Goal: Information Seeking & Learning: Learn about a topic

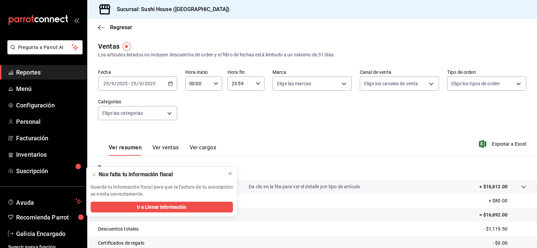
click at [50, 72] on span "Reportes" at bounding box center [48, 72] width 65 height 9
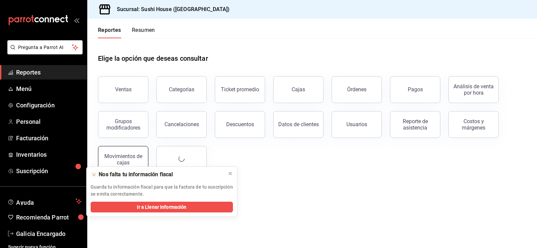
click at [135, 158] on div "Movimientos de cajas" at bounding box center [123, 159] width 42 height 13
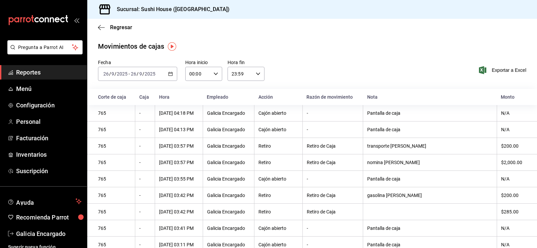
click at [168, 74] on \(Stroke\) "button" at bounding box center [170, 74] width 4 height 4
click at [111, 95] on span "Hoy" at bounding box center [130, 94] width 52 height 7
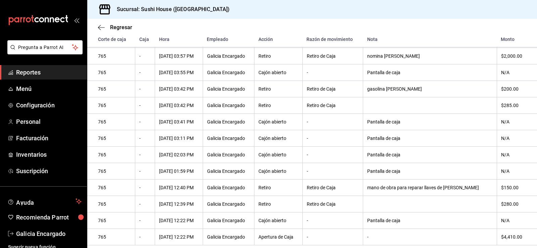
click at [472, 206] on th at bounding box center [430, 204] width 134 height 16
click at [507, 201] on div "$280.00" at bounding box center [513, 203] width 25 height 5
click at [471, 205] on th at bounding box center [430, 204] width 134 height 16
click at [491, 201] on tr "765 - [DATE] 12:39 PM [GEOGRAPHIC_DATA] Encargado Retiro Retiro de Caja $280.00" at bounding box center [312, 204] width 450 height 16
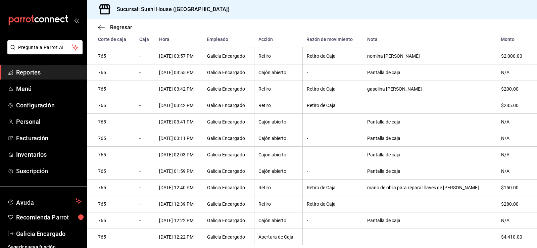
click at [501, 203] on div "$280.00" at bounding box center [513, 203] width 25 height 5
click at [503, 203] on div "$280.00" at bounding box center [513, 203] width 25 height 5
click at [460, 210] on th at bounding box center [430, 204] width 134 height 16
click at [501, 204] on div "$280.00" at bounding box center [513, 203] width 25 height 5
click at [497, 204] on th "$280.00" at bounding box center [517, 204] width 40 height 16
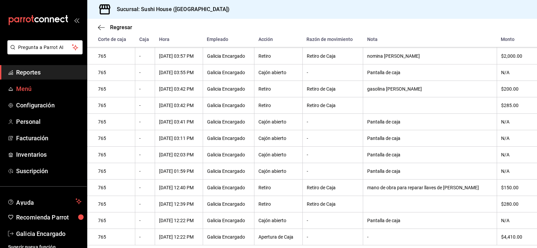
click at [44, 72] on span "Reportes" at bounding box center [48, 72] width 65 height 9
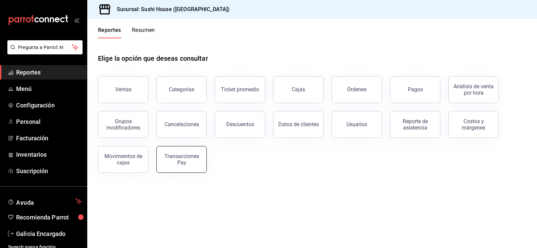
click at [182, 163] on div "Transacciones Pay" at bounding box center [182, 159] width 42 height 13
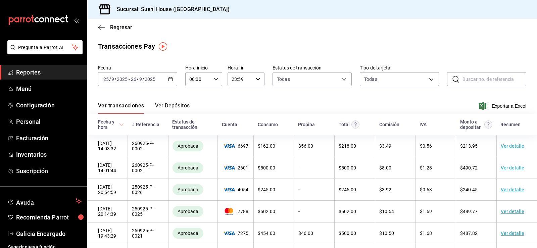
click at [171, 79] on \(Stroke\) "button" at bounding box center [171, 79] width 4 height 0
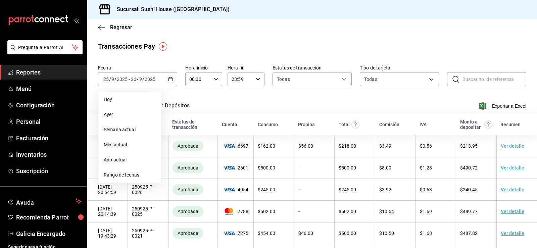
drag, startPoint x: 109, startPoint y: 99, endPoint x: 102, endPoint y: 91, distance: 11.2
click at [110, 99] on span "Hoy" at bounding box center [130, 99] width 52 height 7
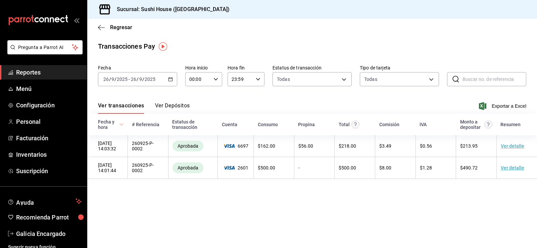
click at [33, 75] on span "Reportes" at bounding box center [48, 72] width 65 height 9
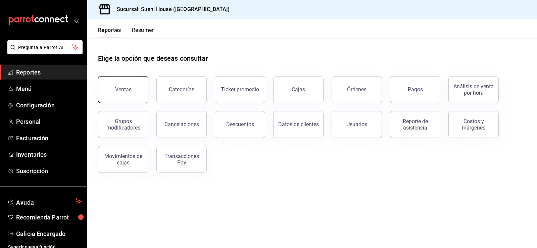
click at [123, 91] on div "Ventas" at bounding box center [123, 89] width 16 height 6
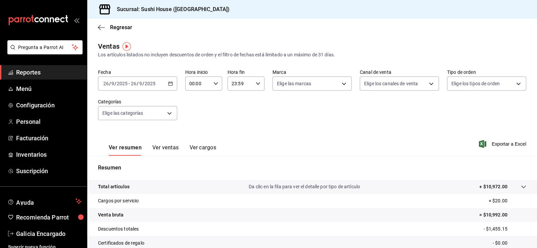
click at [25, 78] on link "Reportes" at bounding box center [43, 72] width 87 height 14
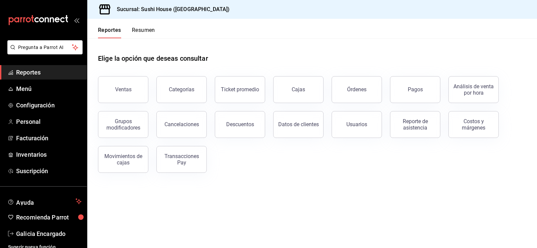
click at [151, 35] on button "Resumen" at bounding box center [143, 32] width 23 height 11
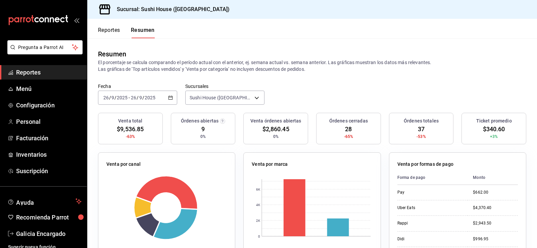
click at [52, 73] on span "Reportes" at bounding box center [48, 72] width 65 height 9
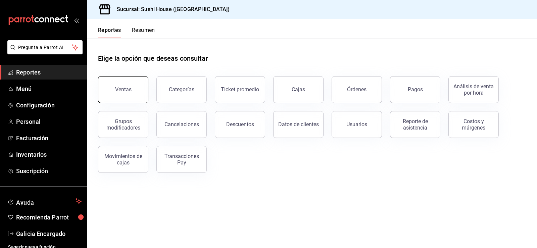
click at [127, 89] on div "Ventas" at bounding box center [123, 89] width 16 height 6
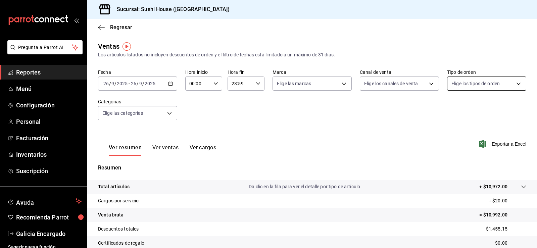
click at [459, 84] on body "Pregunta a Parrot AI Reportes Menú Configuración Personal Facturación Inventari…" at bounding box center [268, 124] width 537 height 248
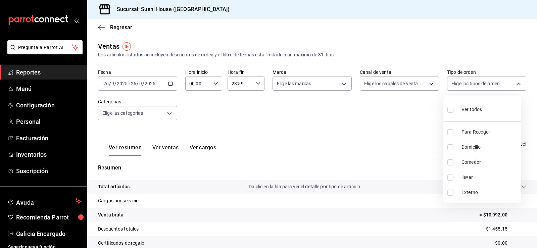
click at [448, 134] on input "checkbox" at bounding box center [450, 132] width 6 height 6
checkbox input "true"
type input "9d316b26-ed3c-41d9-ac2e-659a84dac7c1"
click at [448, 148] on input "checkbox" at bounding box center [450, 147] width 6 height 6
checkbox input "true"
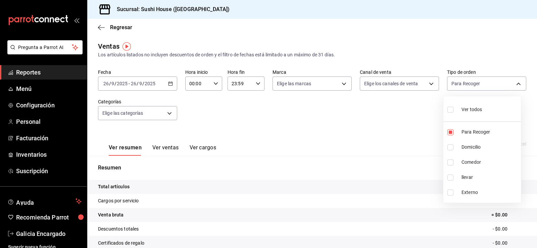
type input "9d316b26-ed3c-41d9-ac2e-659a84dac7c1,c813e250-a487-4472-927d-f84c1c5aa0d0"
click at [449, 165] on input "checkbox" at bounding box center [450, 162] width 6 height 6
checkbox input "true"
type input "9d316b26-ed3c-41d9-ac2e-659a84dac7c1,c813e250-a487-4472-927d-f84c1c5aa0d0,53da9…"
click at [449, 177] on input "checkbox" at bounding box center [450, 178] width 6 height 6
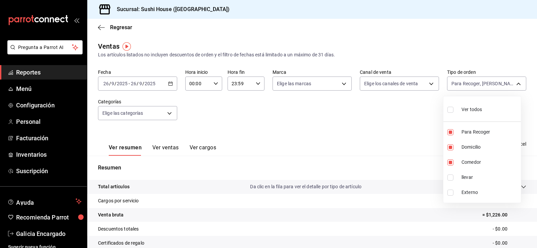
checkbox input "true"
type input "9d316b26-ed3c-41d9-ac2e-659a84dac7c1,c813e250-a487-4472-927d-f84c1c5aa0d0,53da9…"
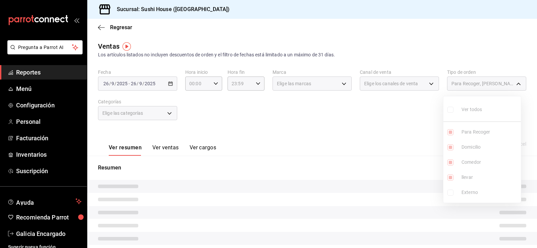
click at [384, 181] on div at bounding box center [268, 124] width 537 height 248
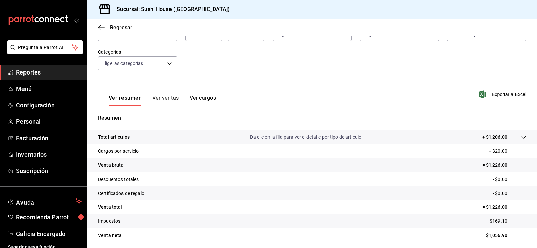
scroll to position [74, 0]
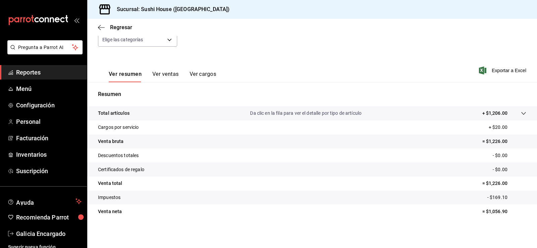
click at [44, 72] on span "Reportes" at bounding box center [48, 72] width 65 height 9
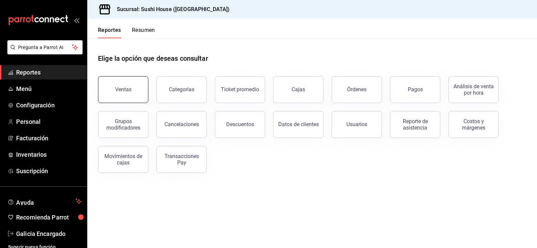
click at [120, 88] on div "Ventas" at bounding box center [123, 89] width 16 height 6
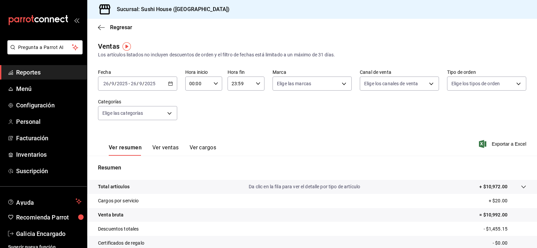
click at [29, 71] on span "Reportes" at bounding box center [48, 72] width 65 height 9
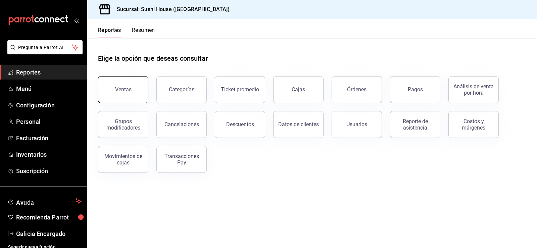
click at [113, 91] on button "Ventas" at bounding box center [123, 89] width 50 height 27
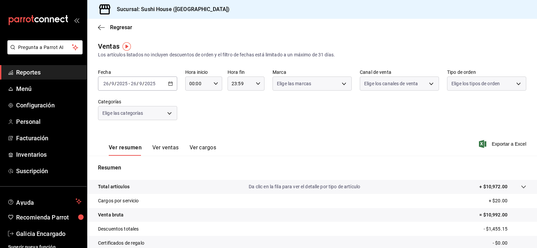
click at [471, 88] on body "Pregunta a Parrot AI Reportes Menú Configuración Personal Facturación Inventari…" at bounding box center [268, 124] width 537 height 248
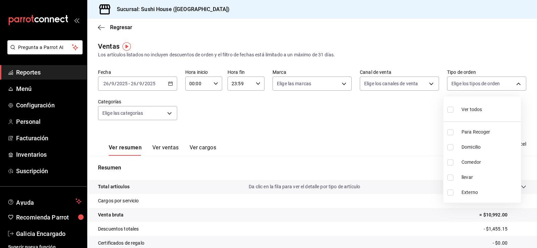
click at [450, 133] on input "checkbox" at bounding box center [450, 132] width 6 height 6
checkbox input "true"
type input "9d316b26-ed3c-41d9-ac2e-659a84dac7c1"
click at [451, 148] on input "checkbox" at bounding box center [450, 147] width 6 height 6
checkbox input "true"
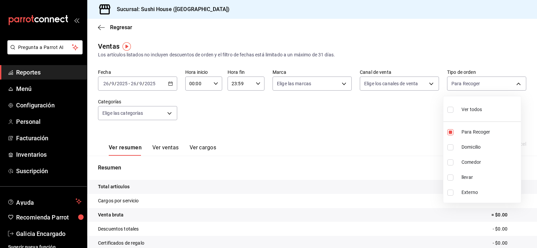
type input "9d316b26-ed3c-41d9-ac2e-659a84dac7c1,c813e250-a487-4472-927d-f84c1c5aa0d0"
click at [451, 162] on input "checkbox" at bounding box center [450, 162] width 6 height 6
checkbox input "true"
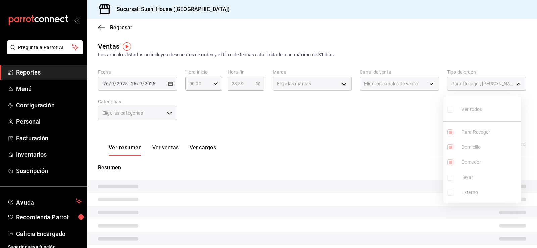
click at [451, 179] on ul "Ver todos Para Recoger Domicilio Comedor llevar Externo" at bounding box center [482, 149] width 78 height 106
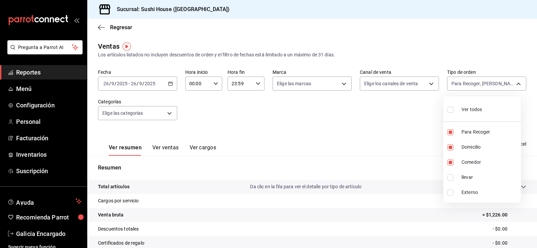
click at [446, 178] on li "llevar" at bounding box center [482, 177] width 78 height 15
type input "9d316b26-ed3c-41d9-ac2e-659a84dac7c1,c813e250-a487-4472-927d-f84c1c5aa0d0,53da9…"
checkbox input "true"
click at [340, 173] on div at bounding box center [268, 124] width 537 height 248
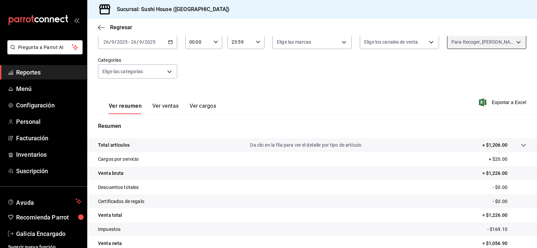
scroll to position [74, 0]
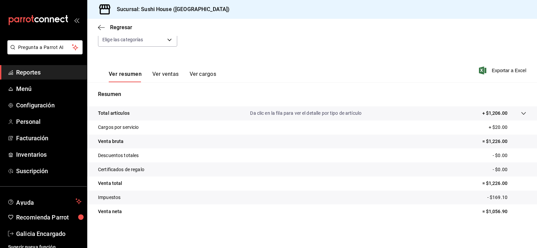
click at [39, 73] on span "Reportes" at bounding box center [48, 72] width 65 height 9
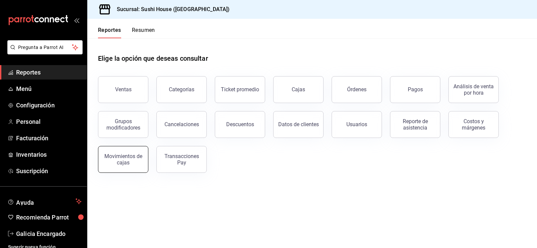
click at [115, 163] on div "Movimientos de cajas" at bounding box center [123, 159] width 42 height 13
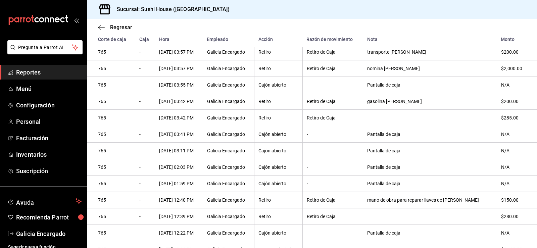
scroll to position [141, 0]
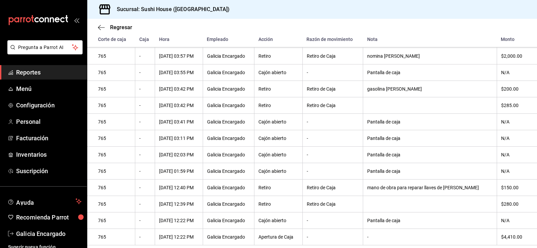
click at [31, 76] on span "Reportes" at bounding box center [48, 72] width 65 height 9
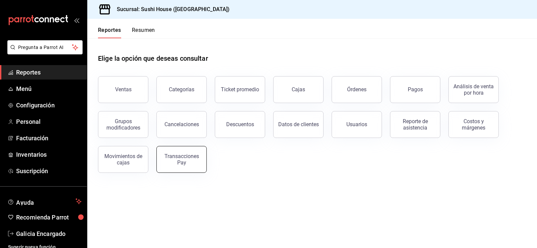
click at [181, 165] on div "Transacciones Pay" at bounding box center [182, 159] width 42 height 13
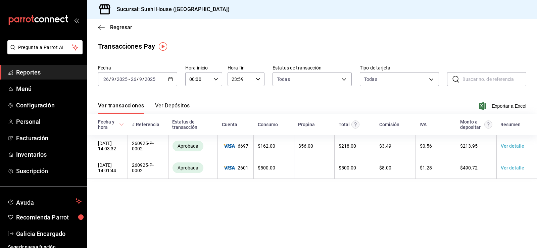
click at [55, 72] on span "Reportes" at bounding box center [48, 72] width 65 height 9
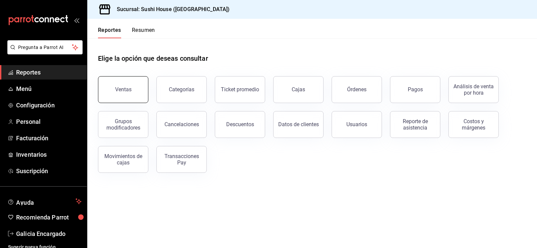
click at [139, 93] on button "Ventas" at bounding box center [123, 89] width 50 height 27
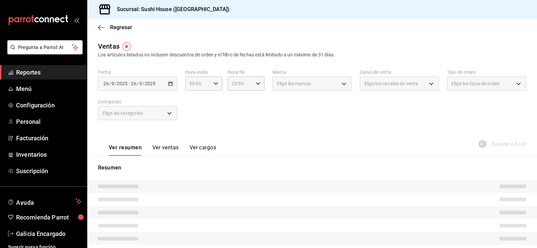
click at [458, 88] on div "Elige los tipos de orden" at bounding box center [486, 84] width 79 height 14
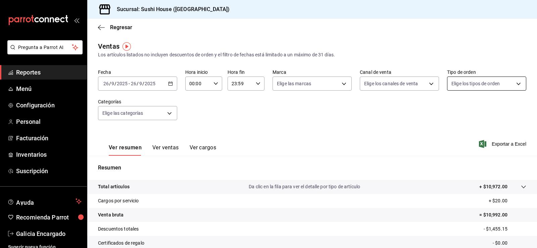
click at [458, 89] on body "Pregunta a Parrot AI Reportes Menú Configuración Personal Facturación Inventari…" at bounding box center [268, 124] width 537 height 248
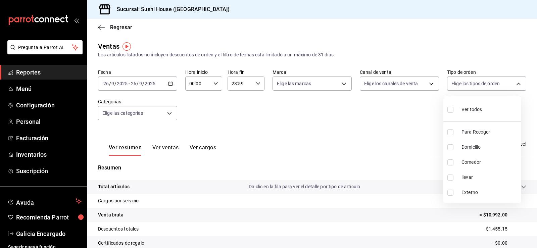
drag, startPoint x: 453, startPoint y: 129, endPoint x: 452, endPoint y: 147, distance: 18.5
click at [452, 129] on input "checkbox" at bounding box center [450, 132] width 6 height 6
checkbox input "true"
type input "9d316b26-ed3c-41d9-ac2e-659a84dac7c1"
click at [450, 150] on input "checkbox" at bounding box center [450, 147] width 6 height 6
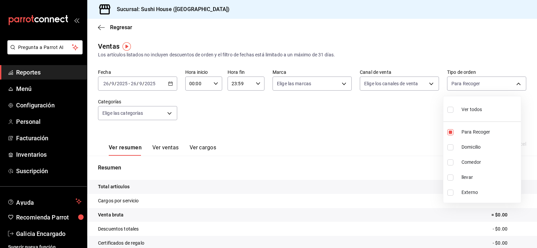
checkbox input "true"
click at [447, 164] on li "Comedor" at bounding box center [482, 162] width 78 height 15
type input "9d316b26-ed3c-41d9-ac2e-659a84dac7c1,c813e250-a487-4472-927d-f84c1c5aa0d0,53da9…"
checkbox input "true"
click at [449, 178] on input "checkbox" at bounding box center [450, 178] width 6 height 6
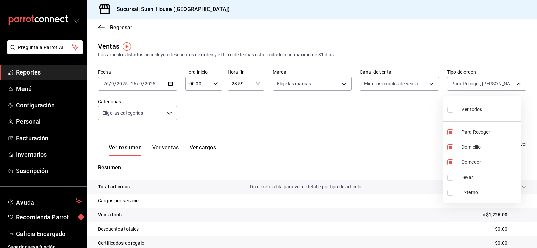
checkbox input "true"
type input "9d316b26-ed3c-41d9-ac2e-659a84dac7c1,c813e250-a487-4472-927d-f84c1c5aa0d0,53da9…"
click at [400, 177] on div at bounding box center [268, 124] width 537 height 248
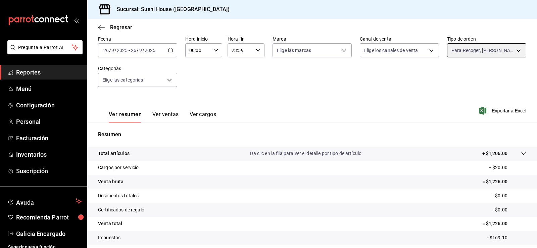
scroll to position [74, 0]
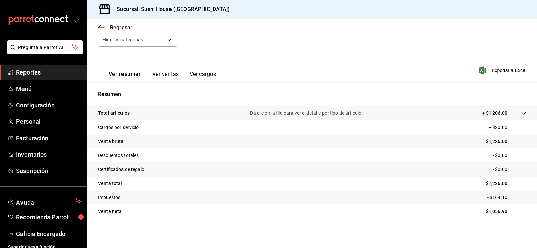
click at [33, 67] on link "Reportes" at bounding box center [43, 72] width 87 height 14
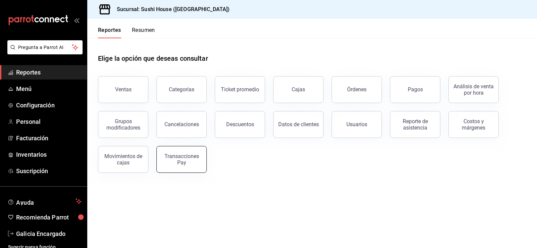
click at [196, 163] on div "Transacciones Pay" at bounding box center [182, 159] width 42 height 13
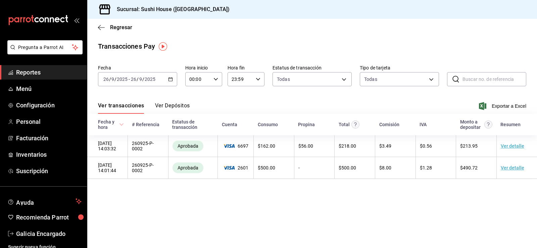
click at [176, 78] on div "[DATE] [DATE] - [DATE] [DATE]" at bounding box center [137, 79] width 79 height 14
click at [26, 83] on link "Menú" at bounding box center [43, 89] width 87 height 14
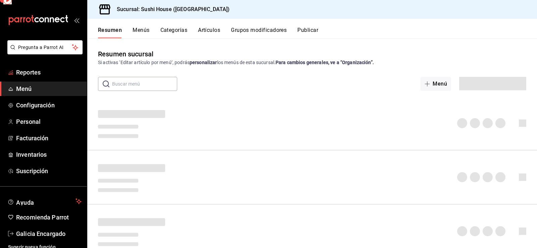
click at [31, 76] on span "Reportes" at bounding box center [48, 72] width 65 height 9
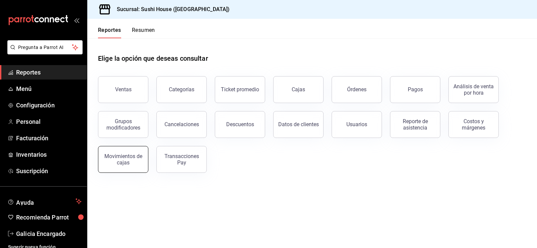
click at [129, 165] on button "Movimientos de cajas" at bounding box center [123, 159] width 50 height 27
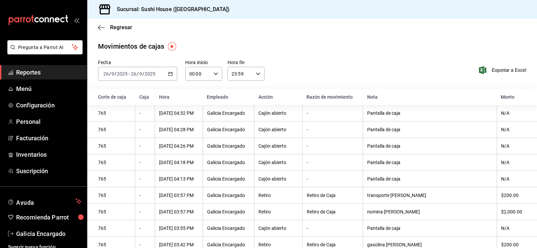
click at [175, 71] on div "[DATE] [DATE] - [DATE] [DATE]" at bounding box center [137, 74] width 79 height 14
click at [107, 94] on span "Hoy" at bounding box center [130, 94] width 52 height 7
click at [44, 68] on span "Reportes" at bounding box center [48, 72] width 65 height 9
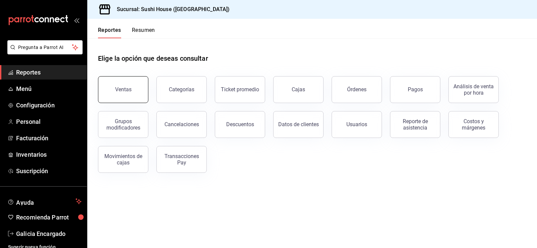
click at [114, 98] on button "Ventas" at bounding box center [123, 89] width 50 height 27
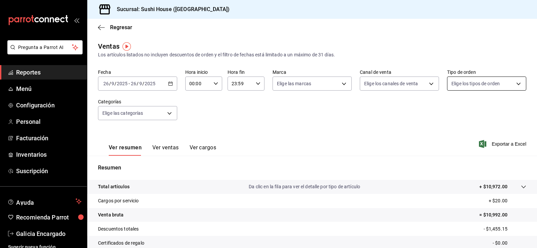
click at [458, 87] on body "Pregunta a Parrot AI Reportes Menú Configuración Personal Facturación Inventari…" at bounding box center [268, 124] width 537 height 248
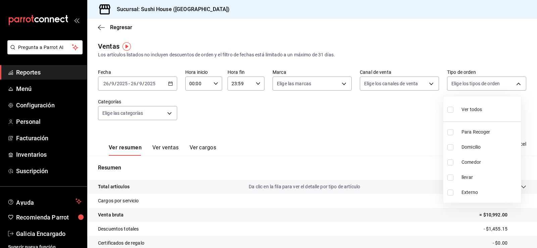
click at [455, 134] on label at bounding box center [451, 132] width 9 height 6
click at [453, 134] on input "checkbox" at bounding box center [450, 132] width 6 height 6
checkbox input "false"
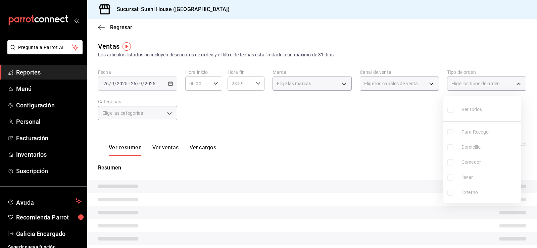
click at [446, 133] on li "Para Recoger" at bounding box center [482, 132] width 78 height 15
type input "9d316b26-ed3c-41d9-ac2e-659a84dac7c1"
checkbox input "true"
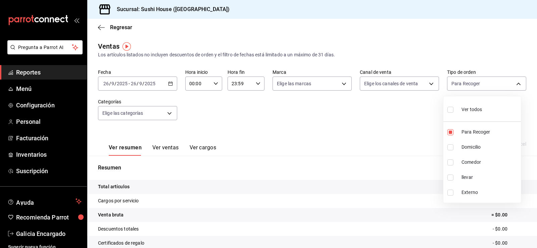
click at [450, 148] on input "checkbox" at bounding box center [450, 147] width 6 height 6
checkbox input "true"
click at [448, 166] on li "Comedor" at bounding box center [482, 162] width 78 height 15
type input "9d316b26-ed3c-41d9-ac2e-659a84dac7c1,c813e250-a487-4472-927d-f84c1c5aa0d0,53da9…"
checkbox input "true"
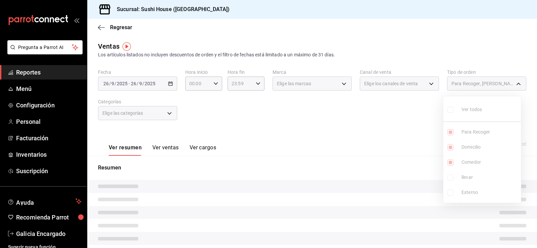
click at [451, 178] on ul "Ver todos Para Recoger Domicilio Comedor llevar Externo" at bounding box center [482, 149] width 78 height 106
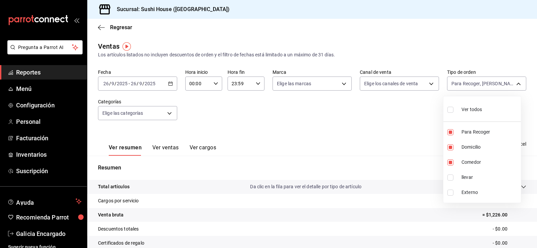
click at [449, 178] on input "checkbox" at bounding box center [450, 178] width 6 height 6
checkbox input "true"
type input "9d316b26-ed3c-41d9-ac2e-659a84dac7c1,c813e250-a487-4472-927d-f84c1c5aa0d0,53da9…"
click at [368, 132] on div at bounding box center [268, 124] width 537 height 248
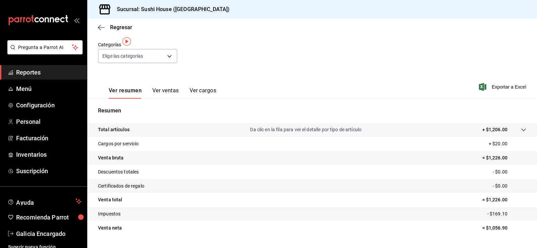
scroll to position [74, 0]
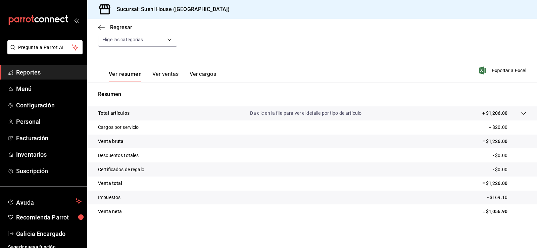
click at [32, 74] on span "Reportes" at bounding box center [48, 72] width 65 height 9
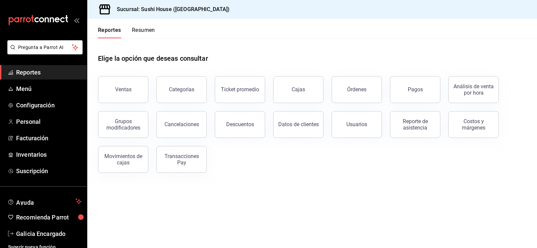
click at [140, 32] on button "Resumen" at bounding box center [143, 32] width 23 height 11
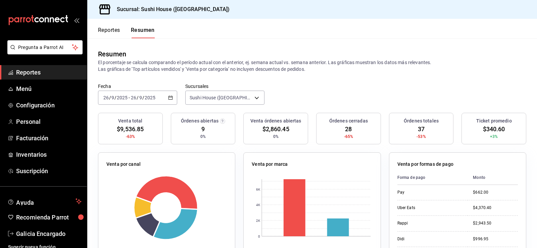
click at [24, 73] on span "Reportes" at bounding box center [48, 72] width 65 height 9
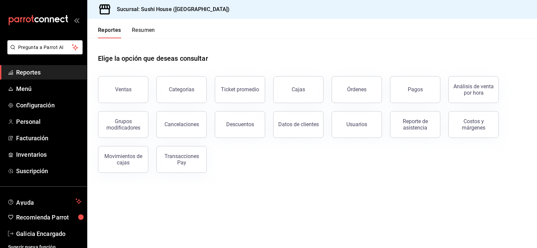
click at [146, 30] on button "Resumen" at bounding box center [143, 32] width 23 height 11
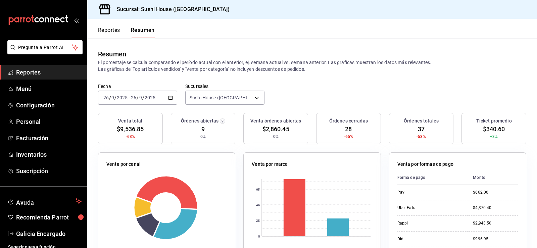
click at [46, 75] on span "Reportes" at bounding box center [48, 72] width 65 height 9
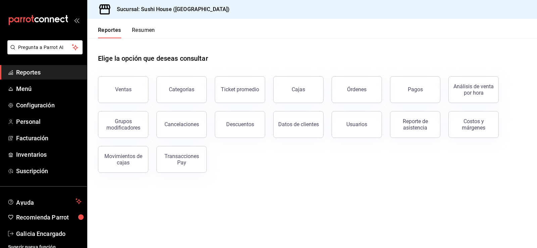
click at [21, 70] on span "Reportes" at bounding box center [48, 72] width 65 height 9
click at [142, 30] on button "Resumen" at bounding box center [143, 32] width 23 height 11
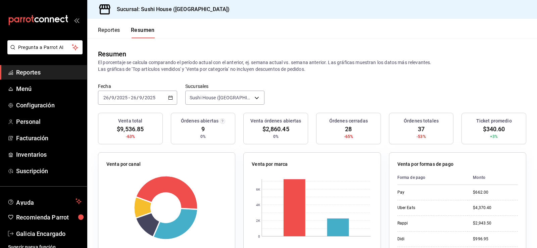
click at [38, 70] on span "Reportes" at bounding box center [48, 72] width 65 height 9
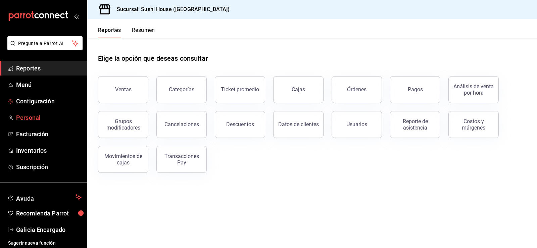
scroll to position [5, 0]
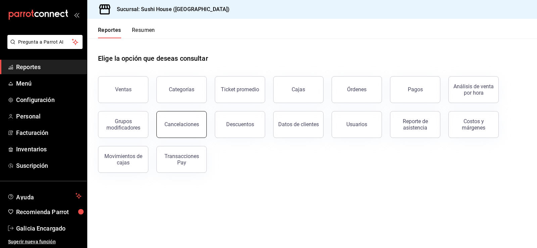
click at [178, 117] on button "Cancelaciones" at bounding box center [181, 124] width 50 height 27
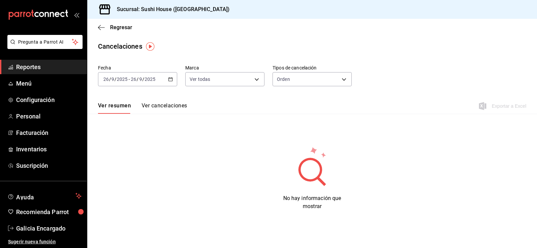
click at [172, 77] on div "[DATE] [DATE] - [DATE] [DATE]" at bounding box center [137, 79] width 79 height 14
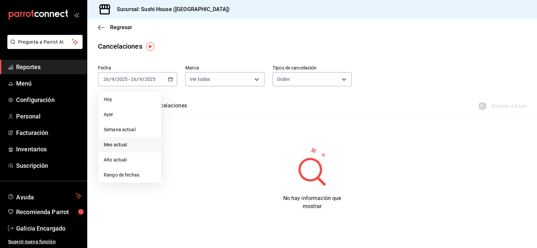
click at [115, 144] on span "Mes actual" at bounding box center [130, 144] width 52 height 7
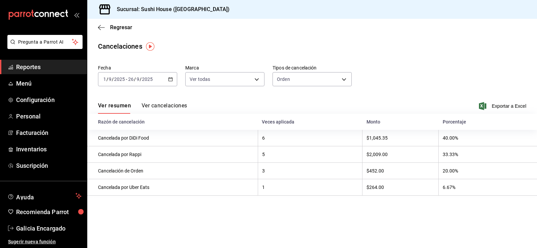
click at [171, 105] on button "Ver cancelaciones" at bounding box center [165, 107] width 46 height 11
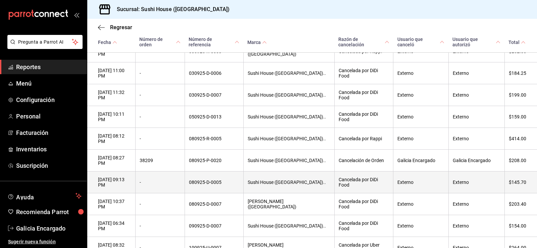
scroll to position [106, 0]
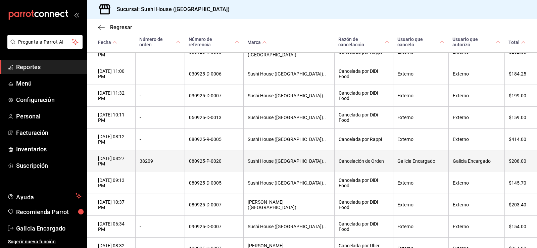
click at [490, 150] on th "Galicia Encargado" at bounding box center [476, 161] width 56 height 22
click at [226, 150] on th "080925-P-0020" at bounding box center [214, 161] width 59 height 22
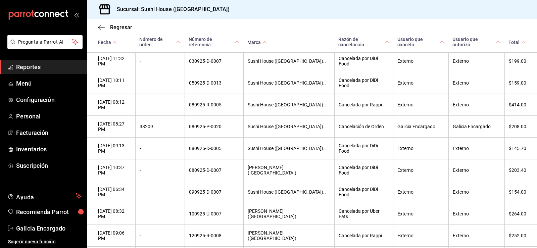
scroll to position [174, 0]
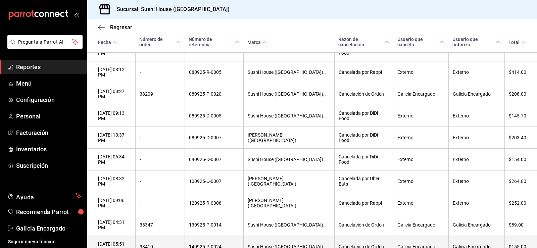
click at [506, 236] on th "$155.00" at bounding box center [520, 247] width 33 height 22
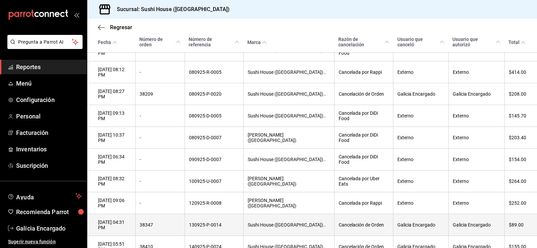
click at [513, 214] on th "$89.00" at bounding box center [520, 225] width 33 height 22
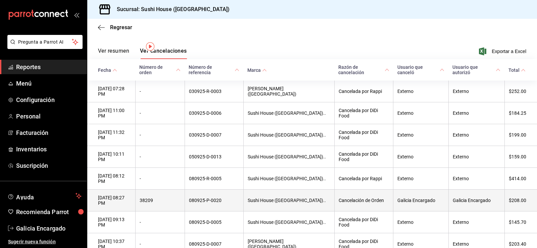
scroll to position [0, 0]
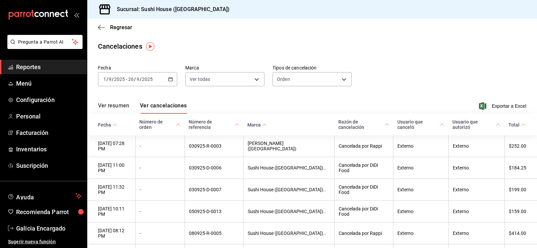
click at [171, 79] on icon "button" at bounding box center [170, 79] width 5 height 5
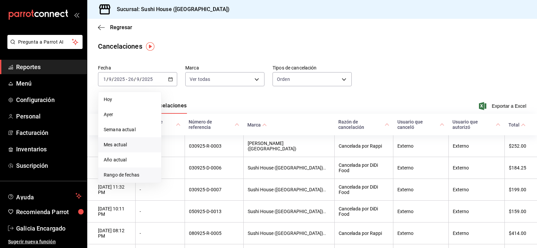
click at [113, 178] on span "Rango de fechas" at bounding box center [130, 175] width 52 height 7
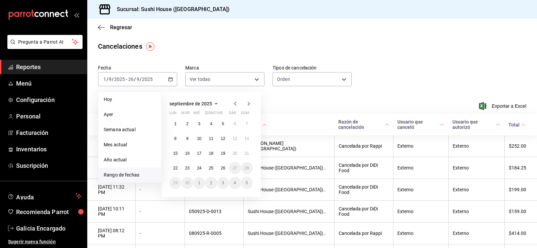
click at [232, 103] on icon "button" at bounding box center [235, 104] width 8 height 8
click at [196, 103] on span "agosto de 2025" at bounding box center [186, 103] width 33 height 5
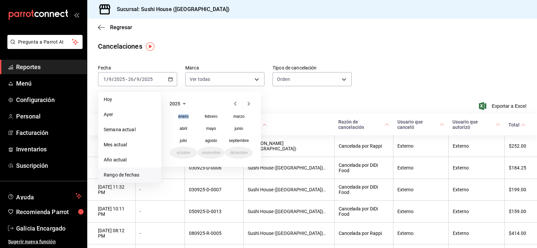
click at [196, 103] on div "2025" at bounding box center [211, 104] width 83 height 8
click at [112, 173] on span "Rango de fechas" at bounding box center [130, 175] width 52 height 7
click at [127, 174] on span "Rango de fechas" at bounding box center [130, 175] width 52 height 7
click at [38, 68] on span "Reportes" at bounding box center [48, 66] width 65 height 9
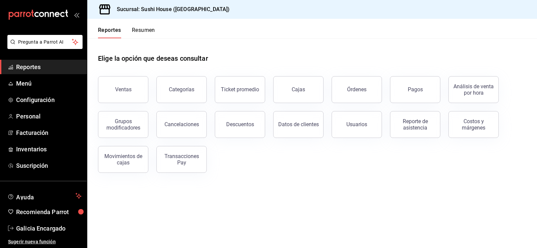
click at [24, 64] on span "Reportes" at bounding box center [48, 66] width 65 height 9
click at [148, 29] on button "Resumen" at bounding box center [143, 32] width 23 height 11
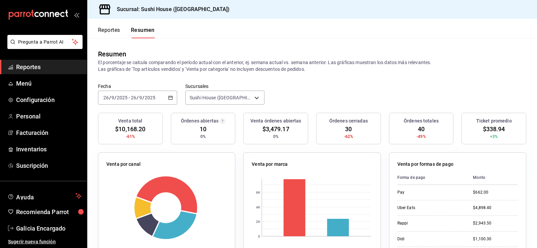
click at [107, 32] on button "Reportes" at bounding box center [109, 32] width 22 height 11
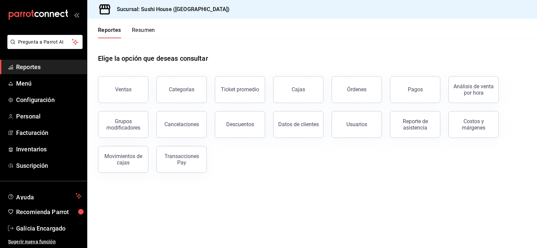
click at [30, 68] on span "Reportes" at bounding box center [48, 66] width 65 height 9
click at [131, 83] on button "Ventas" at bounding box center [123, 89] width 50 height 27
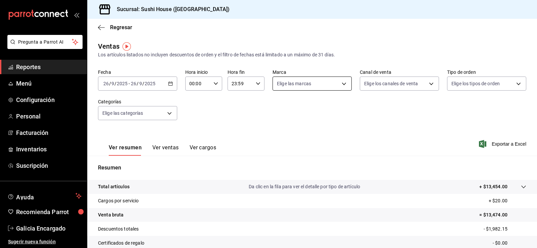
click at [305, 80] on body "Pregunta a Parrot AI Reportes Menú Configuración Personal Facturación Inventari…" at bounding box center [268, 124] width 537 height 248
